Goal: Entertainment & Leisure: Consume media (video, audio)

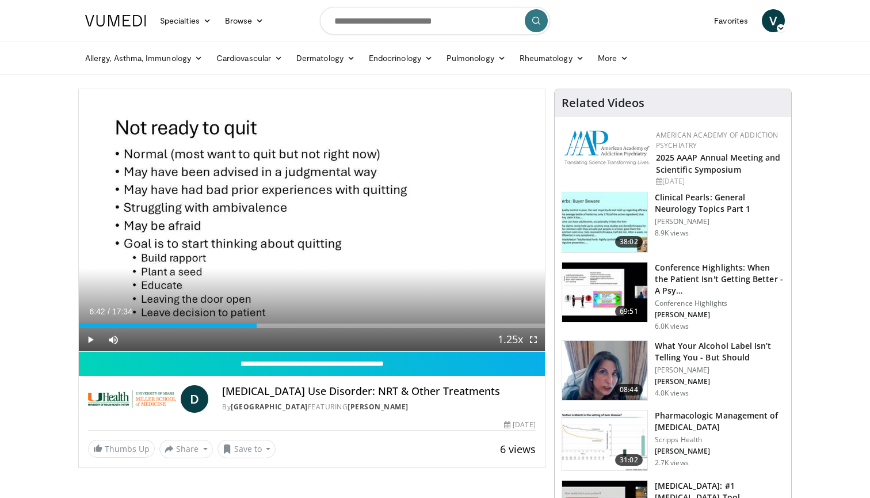
click at [89, 340] on span "Video Player" at bounding box center [90, 339] width 23 height 23
click at [89, 339] on span "Video Player" at bounding box center [90, 339] width 23 height 23
drag, startPoint x: 256, startPoint y: 325, endPoint x: 73, endPoint y: 330, distance: 183.1
click at [90, 338] on span "Video Player" at bounding box center [90, 339] width 23 height 23
